Goal: Entertainment & Leisure: Browse casually

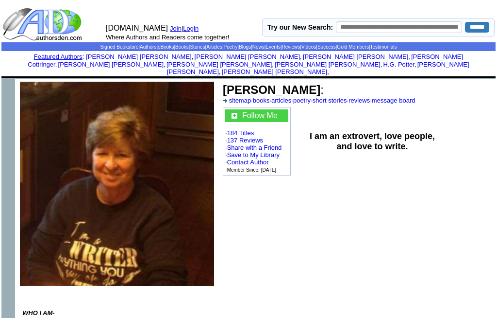
click at [240, 129] on link "184 Titles" at bounding box center [240, 132] width 27 height 7
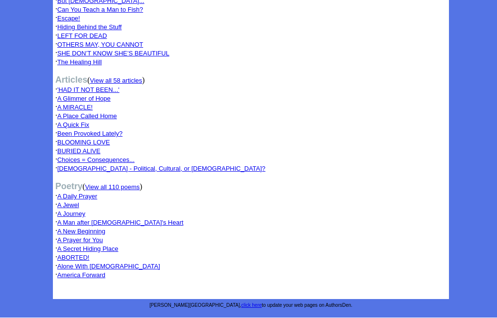
scroll to position [587, 0]
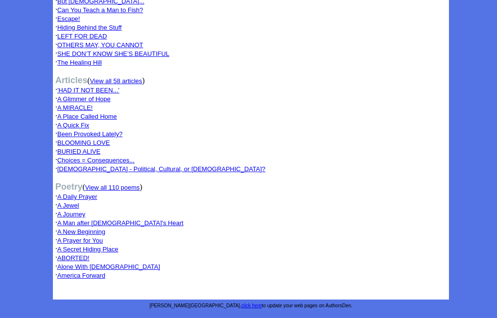
click at [124, 191] on font "View all 110 poems" at bounding box center [112, 187] width 55 height 7
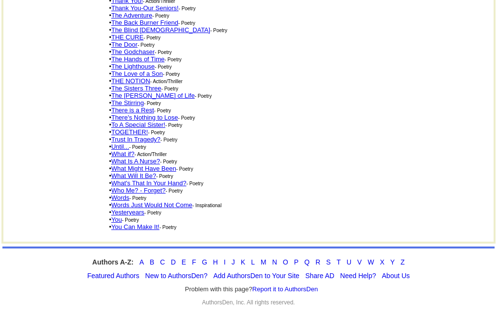
scroll to position [689, 0]
click at [117, 201] on link "Words" at bounding box center [120, 197] width 18 height 7
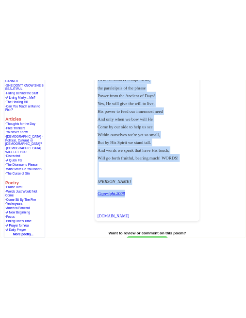
scroll to position [379, 0]
